Goal: Information Seeking & Learning: Learn about a topic

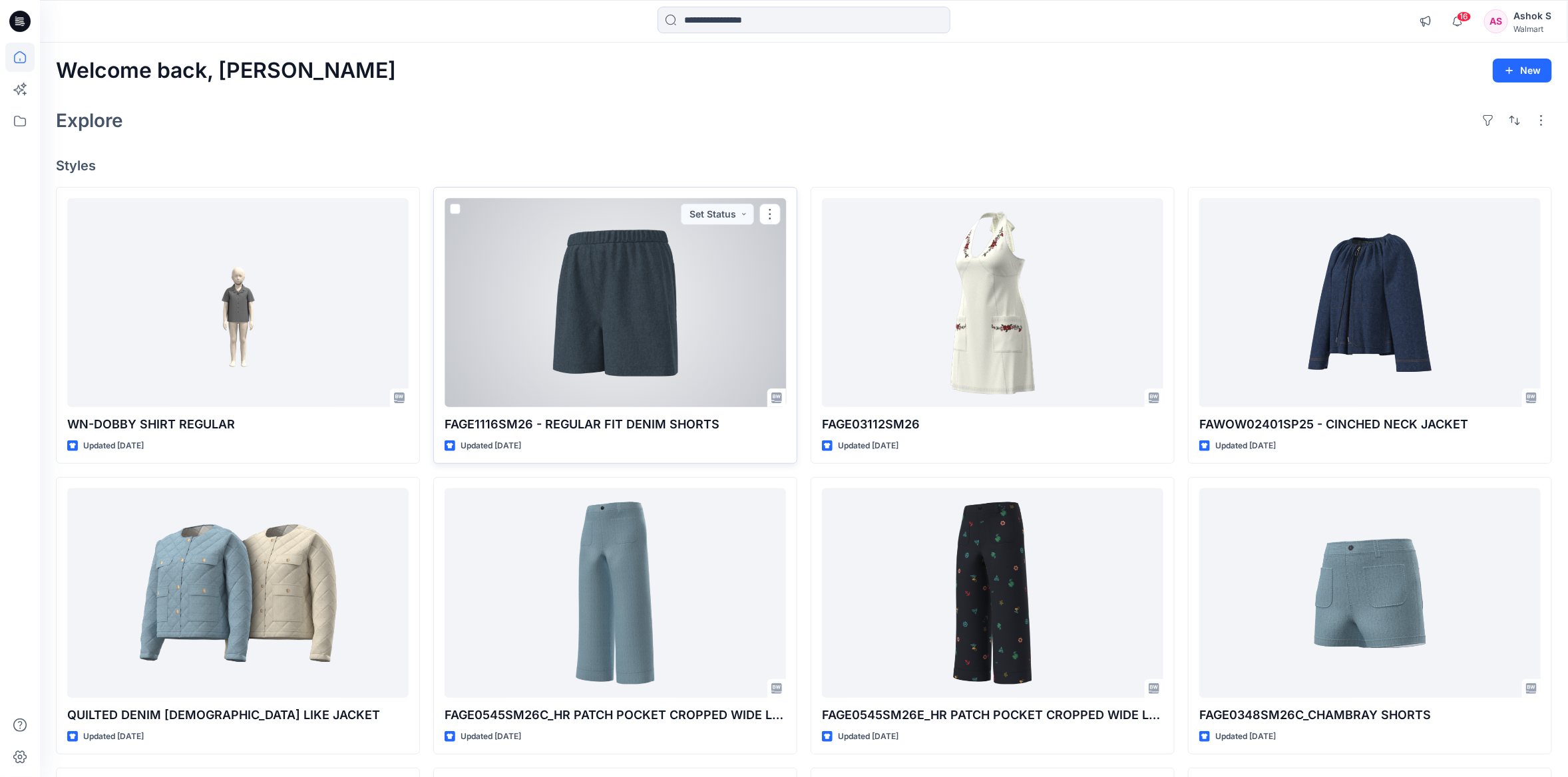
click at [510, 338] on div at bounding box center [615, 302] width 341 height 209
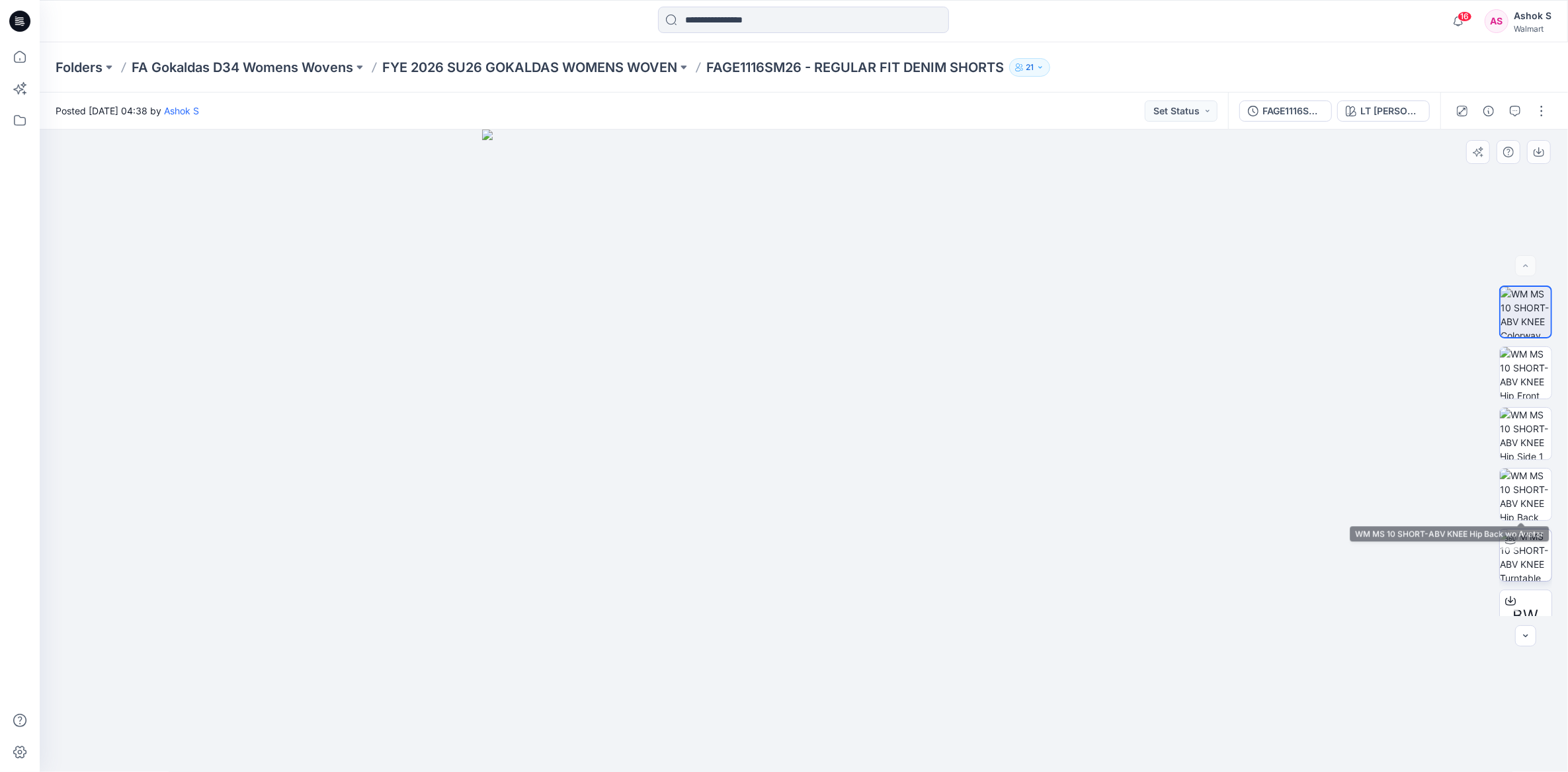
click at [1529, 558] on img at bounding box center [1526, 555] width 52 height 52
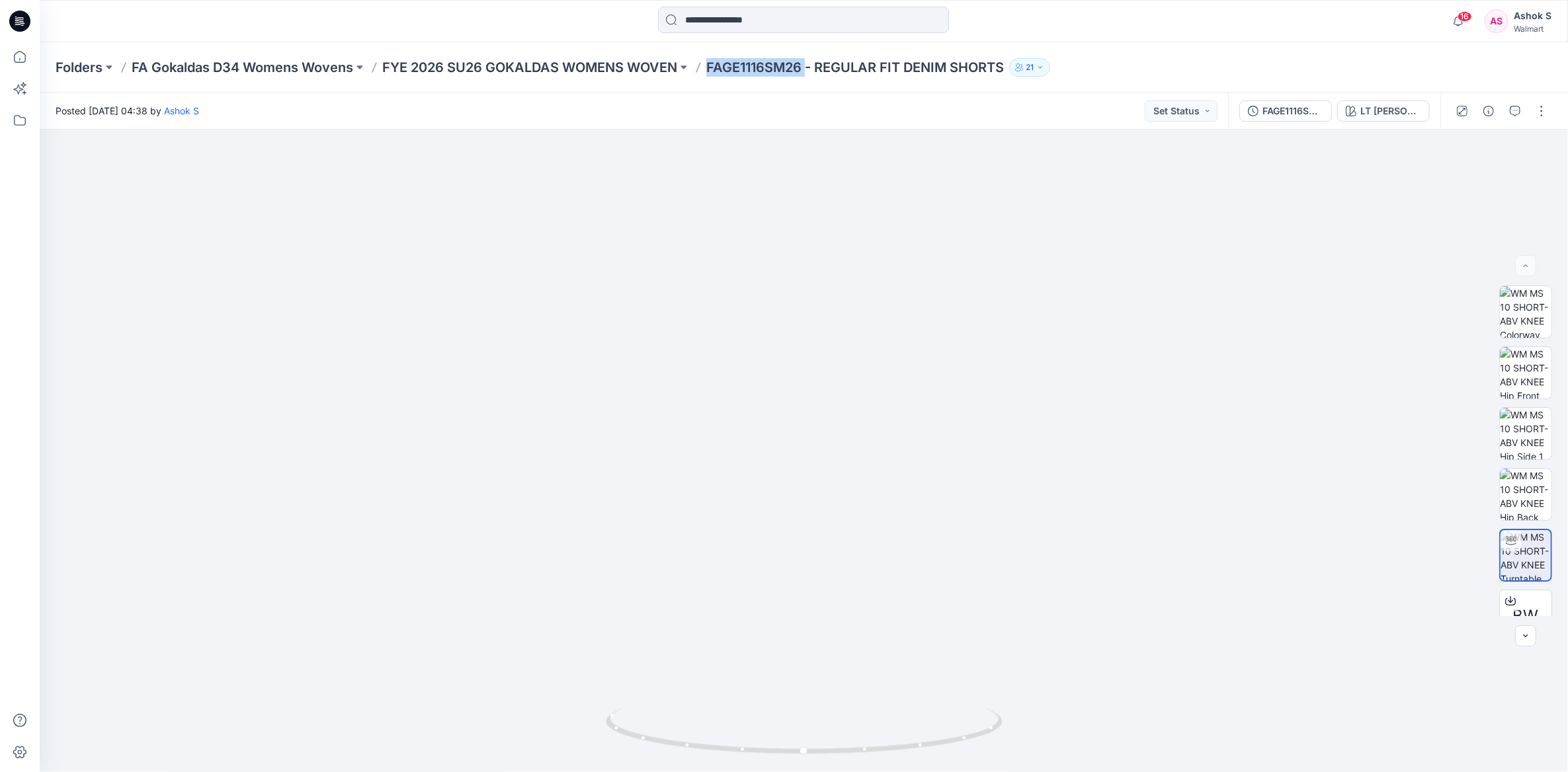
drag, startPoint x: 713, startPoint y: 67, endPoint x: 811, endPoint y: 67, distance: 98.0
click at [811, 67] on p "FAGE1116SM26 - REGULAR FIT DENIM SHORTS" at bounding box center [855, 67] width 298 height 18
copy p "FAGE1116SM26"
click at [1131, 513] on img at bounding box center [804, 334] width 1113 height 878
drag, startPoint x: 930, startPoint y: 738, endPoint x: 603, endPoint y: 716, distance: 327.7
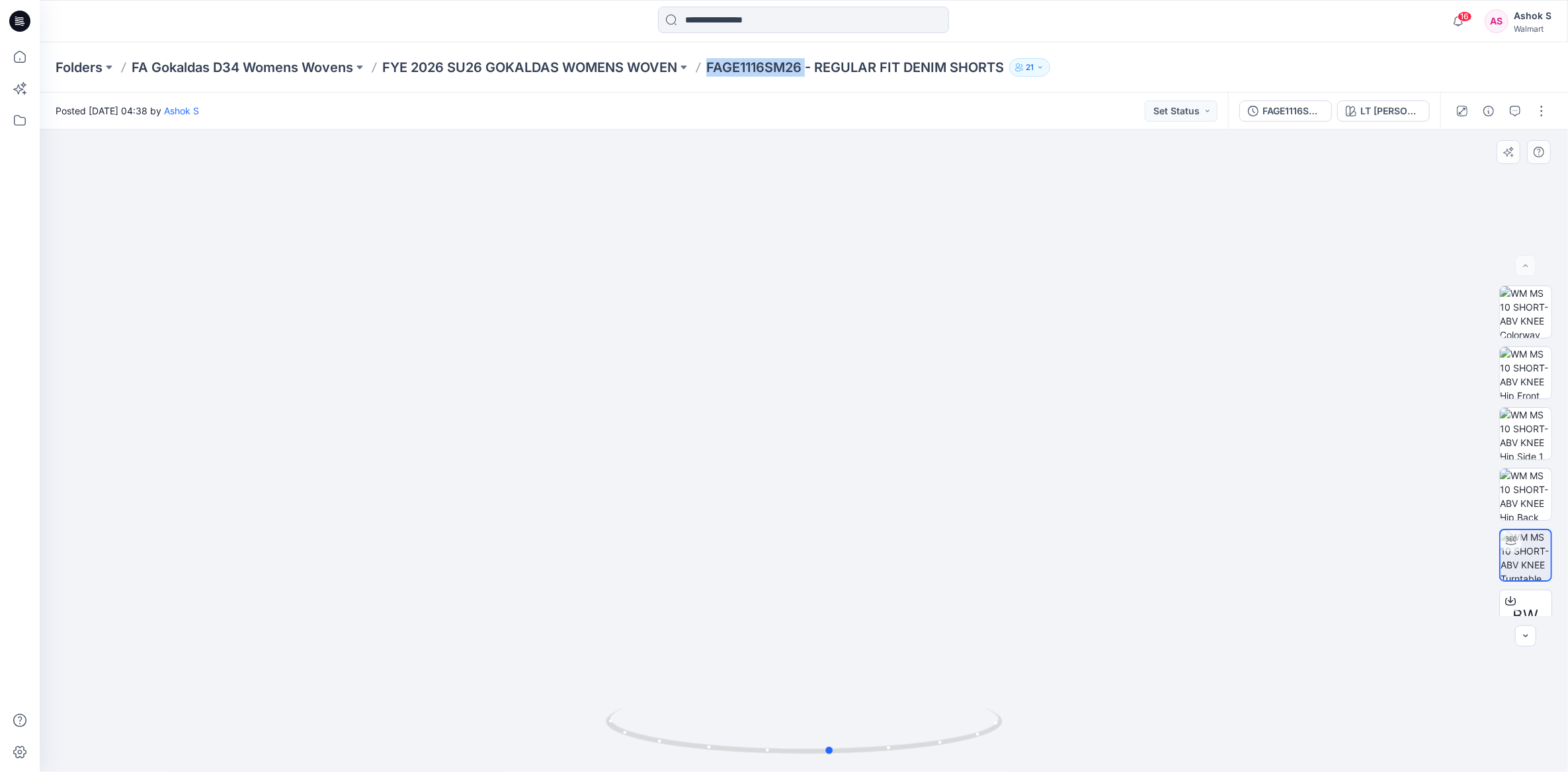
click at [603, 716] on div at bounding box center [804, 451] width 1529 height 642
